Goal: Information Seeking & Learning: Learn about a topic

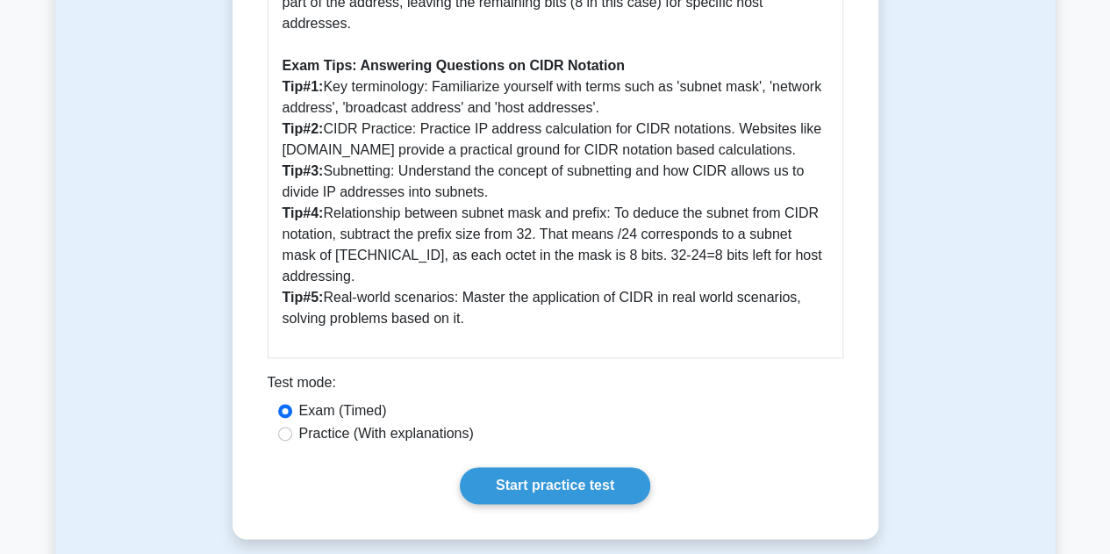
scroll to position [1055, 0]
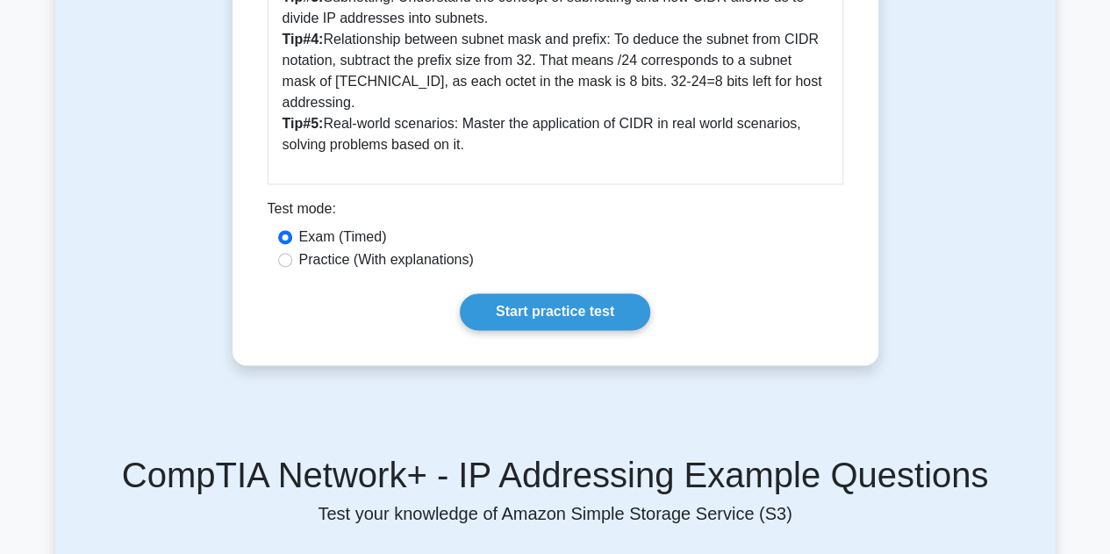
click at [373, 264] on label "Practice (With explanations)" at bounding box center [386, 259] width 175 height 21
click at [292, 264] on input "Practice (With explanations)" at bounding box center [285, 260] width 14 height 14
radio input "true"
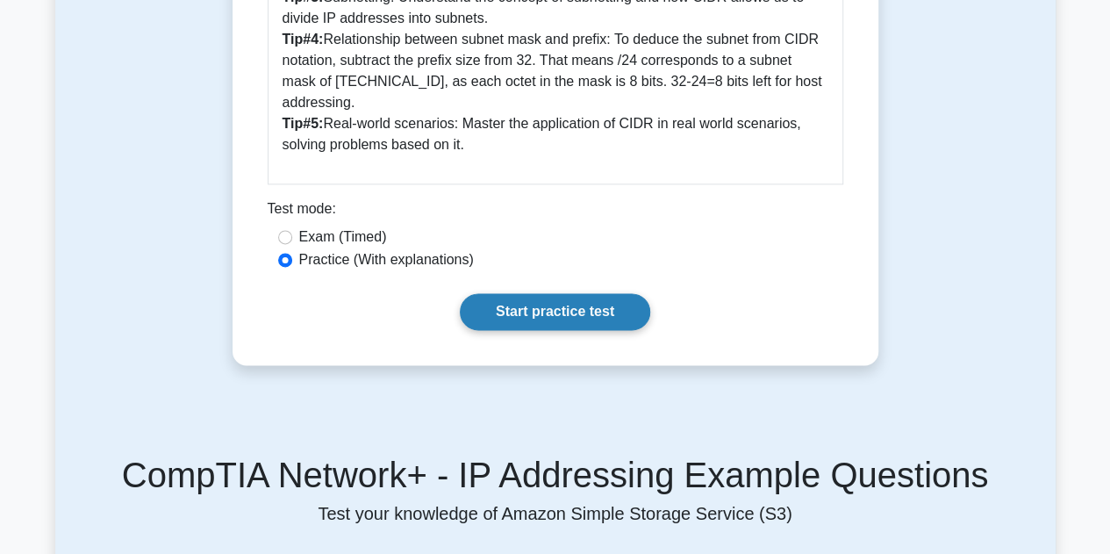
click at [483, 306] on link "Start practice test" at bounding box center [555, 311] width 190 height 37
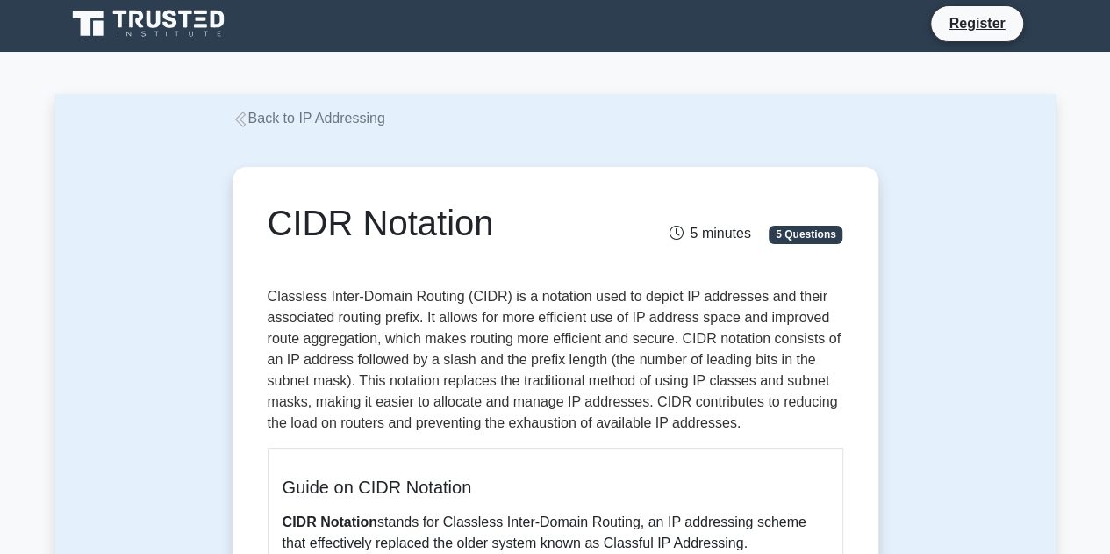
scroll to position [0, 0]
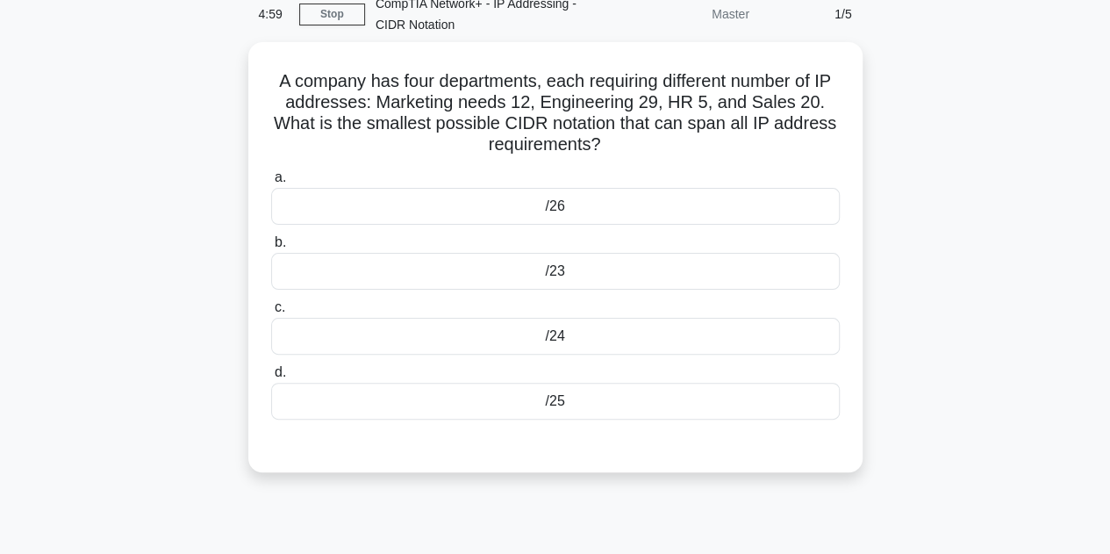
scroll to position [81, 0]
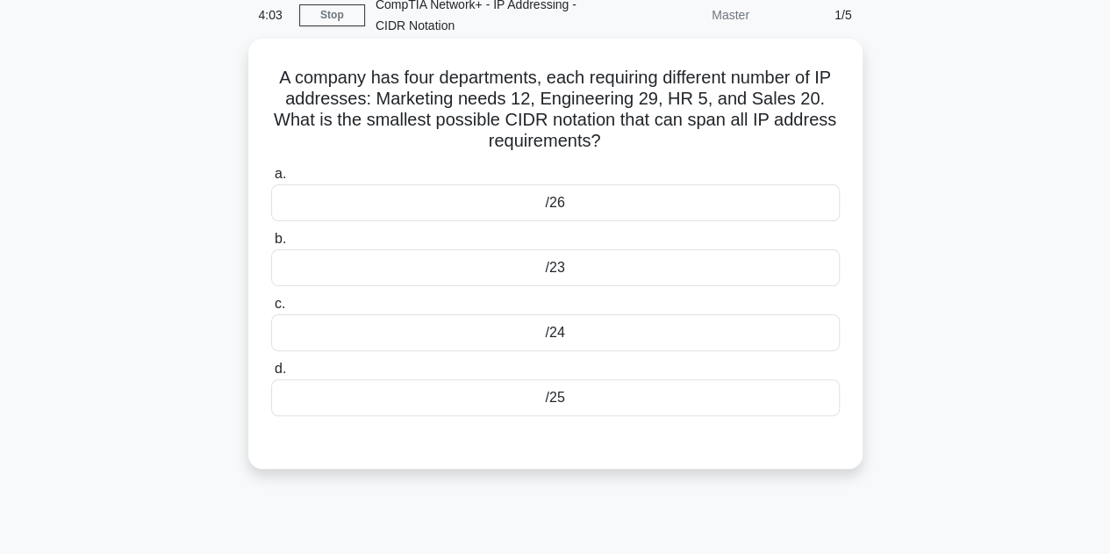
click at [628, 205] on div "/26" at bounding box center [555, 202] width 569 height 37
click at [271, 180] on input "a. /26" at bounding box center [271, 173] width 0 height 11
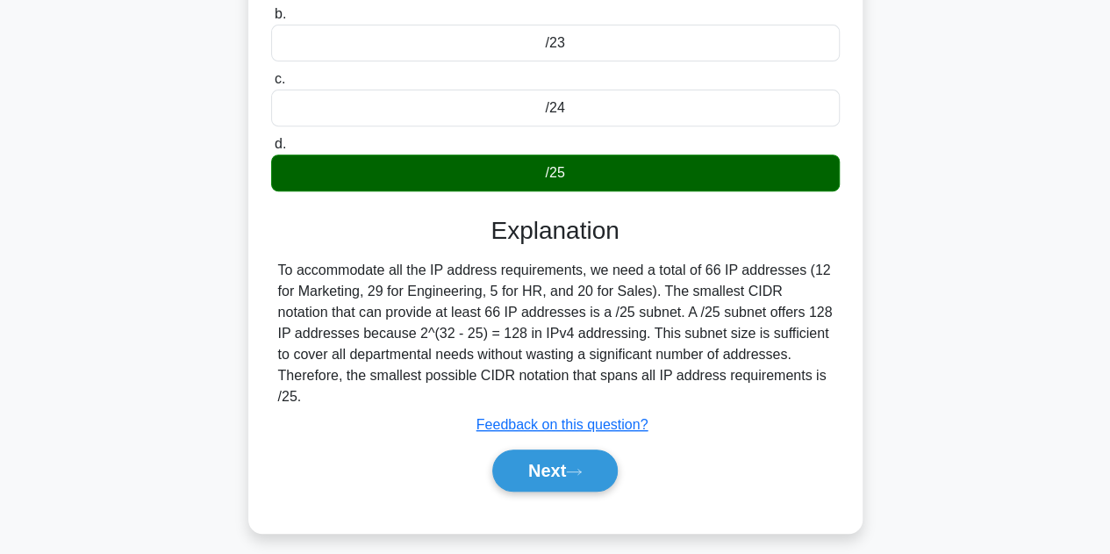
scroll to position [306, 0]
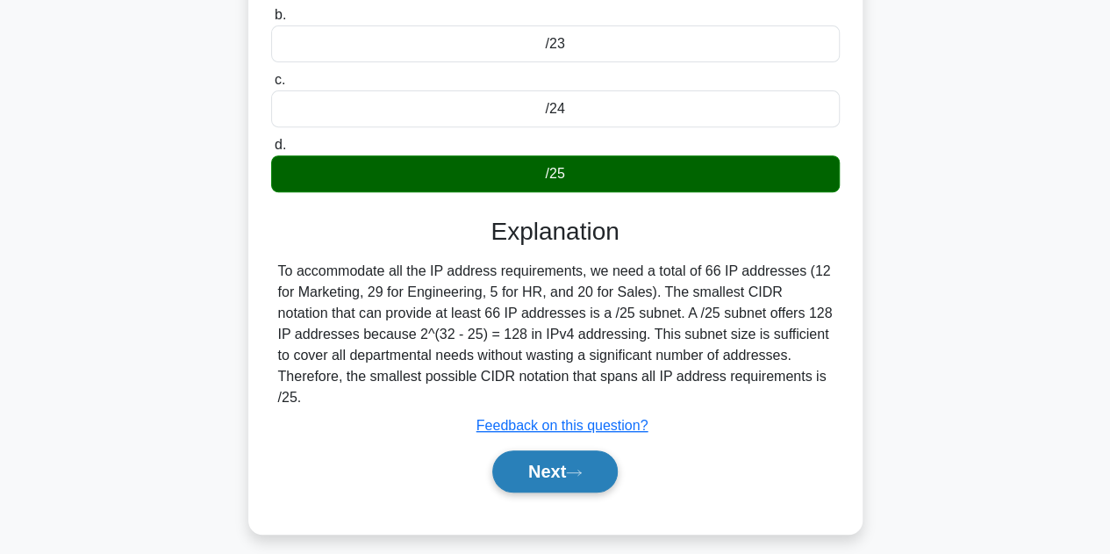
click at [560, 478] on button "Next" at bounding box center [554, 471] width 125 height 42
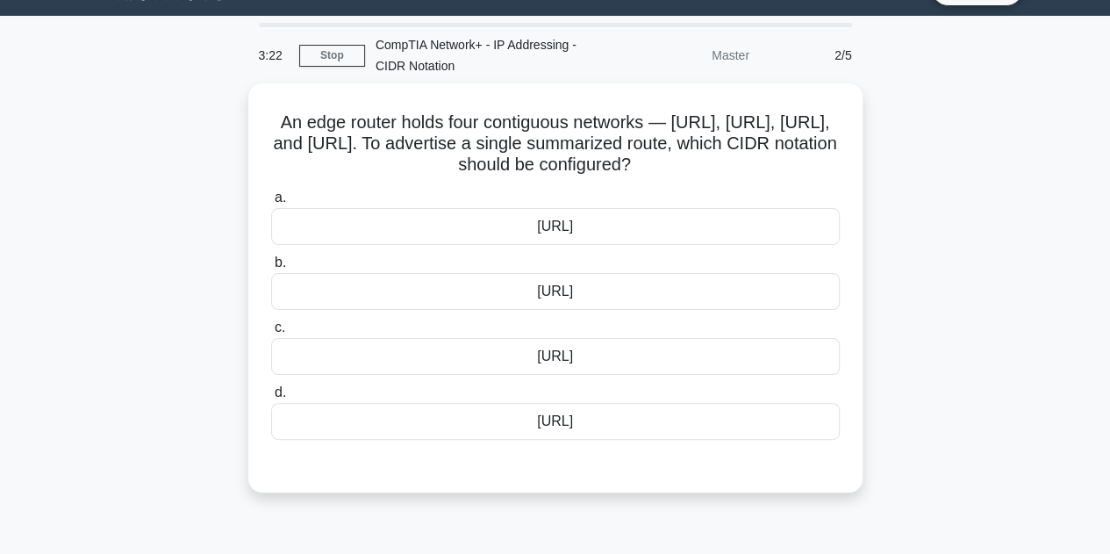
scroll to position [0, 0]
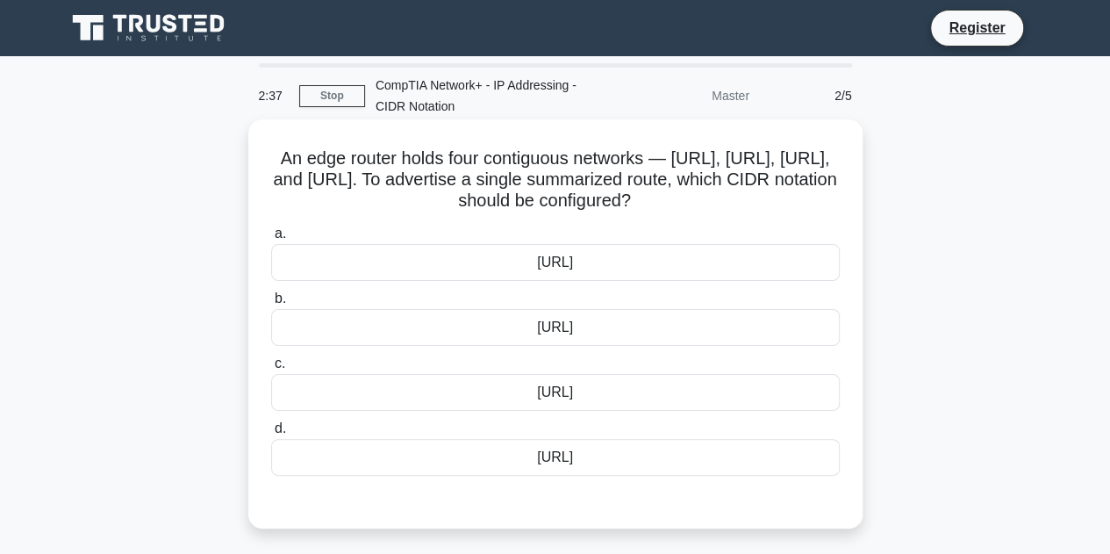
click at [576, 281] on div "203.0.113.0/24" at bounding box center [555, 262] width 569 height 37
click at [271, 240] on input "a. 203.0.113.0/24" at bounding box center [271, 233] width 0 height 11
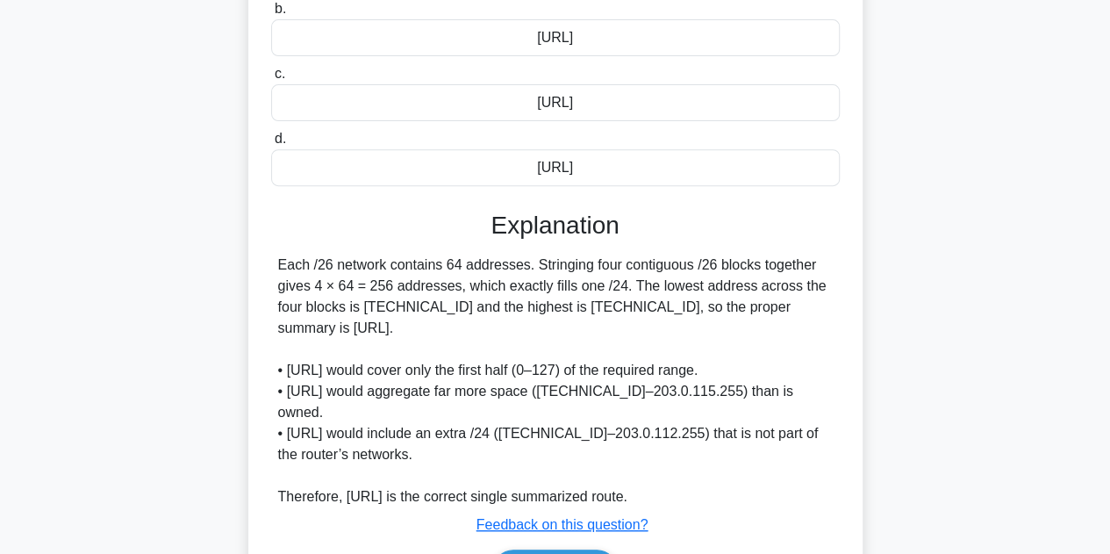
scroll to position [420, 0]
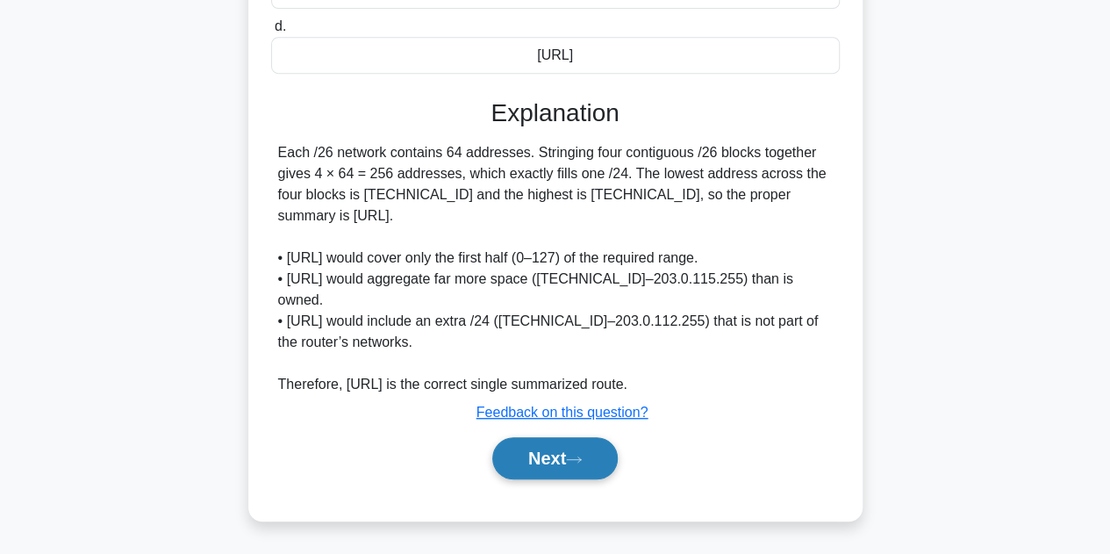
click at [551, 472] on button "Next" at bounding box center [554, 458] width 125 height 42
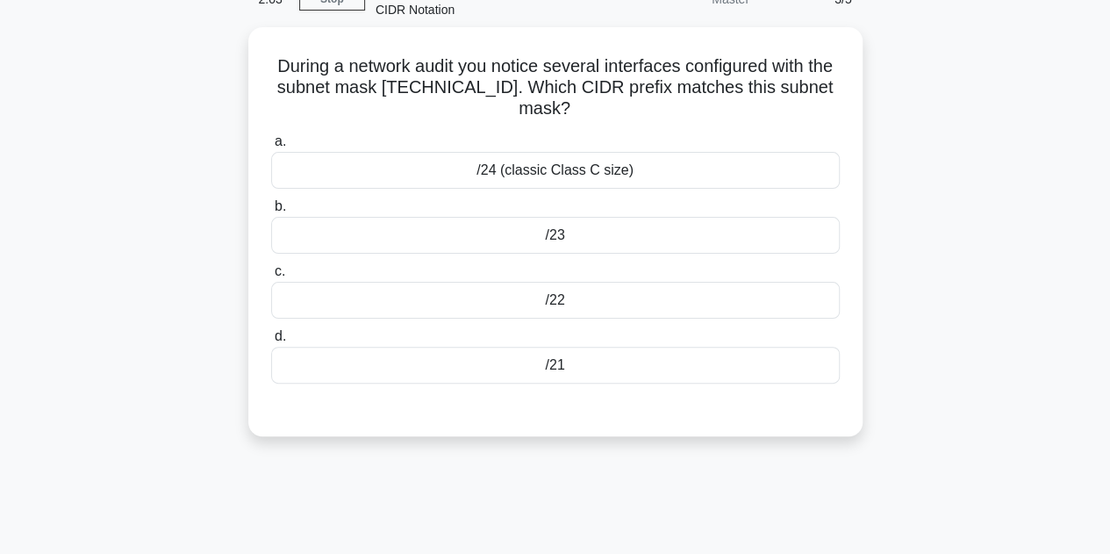
scroll to position [0, 0]
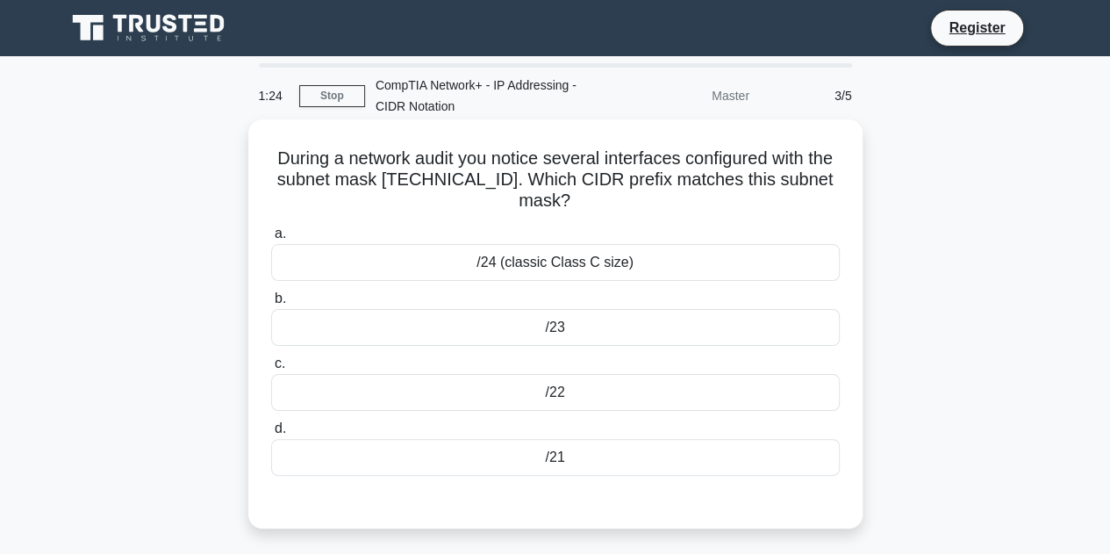
click at [623, 338] on div "/23" at bounding box center [555, 327] width 569 height 37
click at [271, 304] on input "b. /23" at bounding box center [271, 298] width 0 height 11
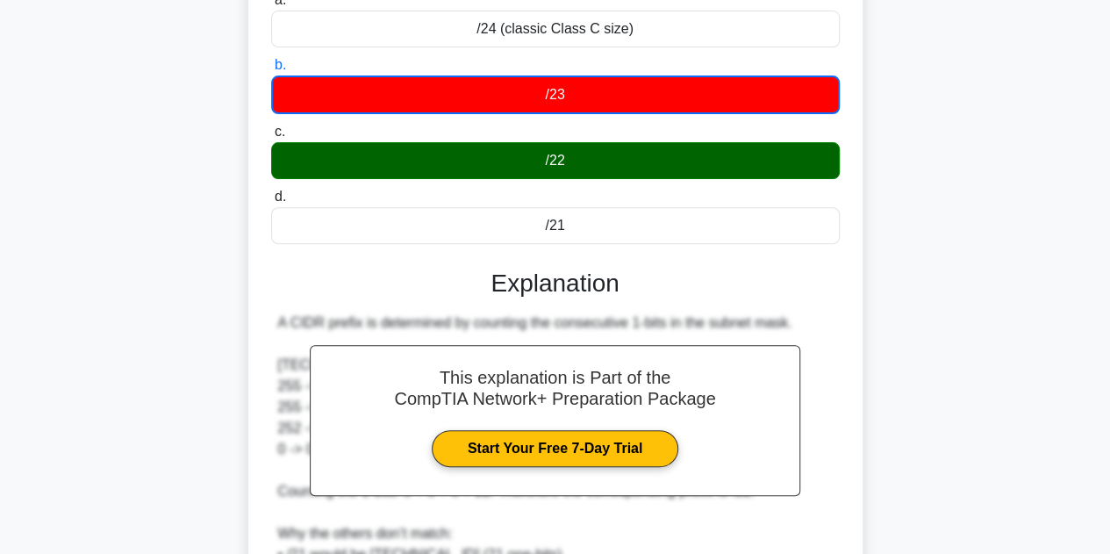
scroll to position [444, 0]
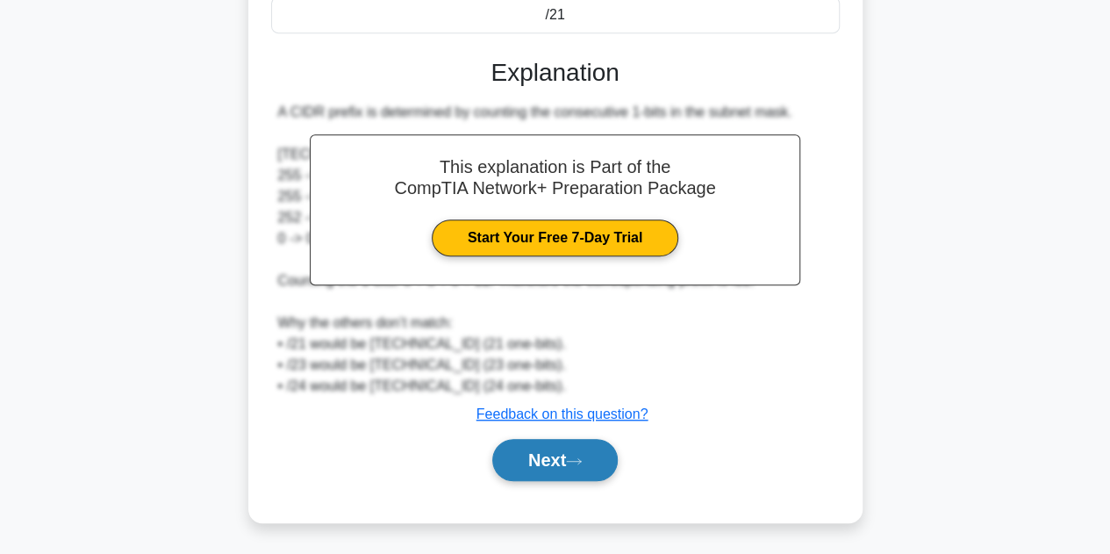
click at [577, 456] on icon at bounding box center [574, 461] width 16 height 10
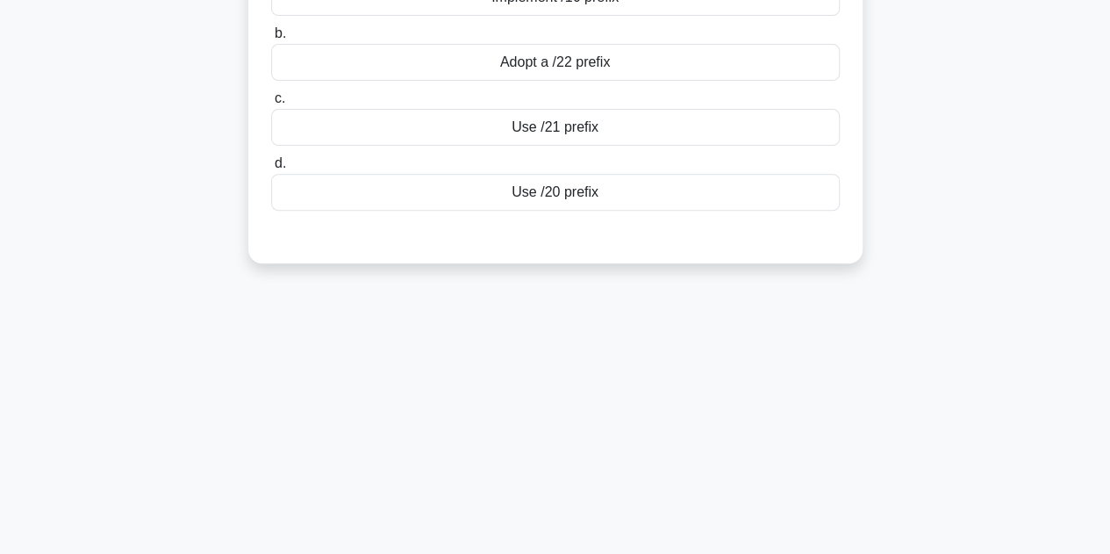
scroll to position [0, 0]
